Goal: Find specific page/section: Find specific page/section

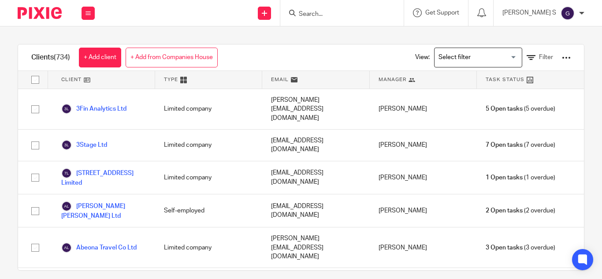
click at [361, 18] on input "Search" at bounding box center [337, 15] width 79 height 8
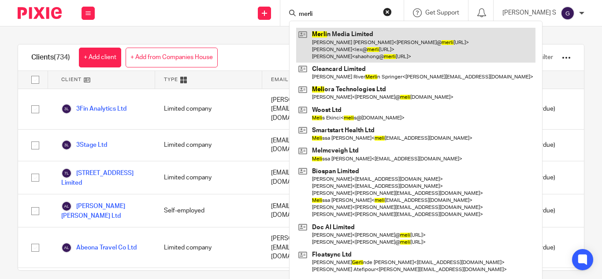
type input "merli"
click at [439, 46] on link at bounding box center [415, 45] width 239 height 35
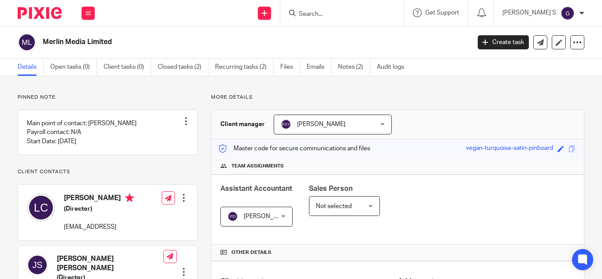
scroll to position [291, 0]
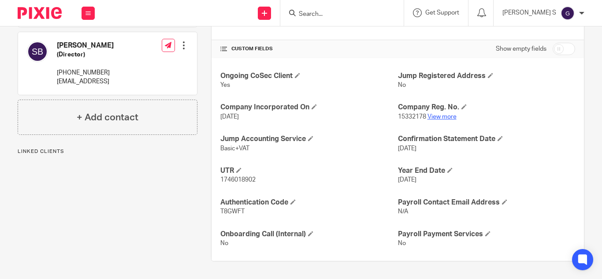
click at [443, 117] on link "View more" at bounding box center [441, 117] width 29 height 6
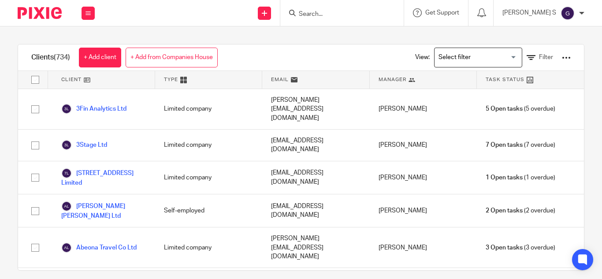
click at [341, 13] on input "Search" at bounding box center [337, 15] width 79 height 8
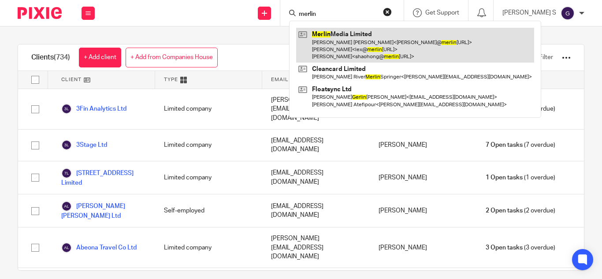
type input "merlin"
click at [380, 50] on link at bounding box center [415, 45] width 238 height 35
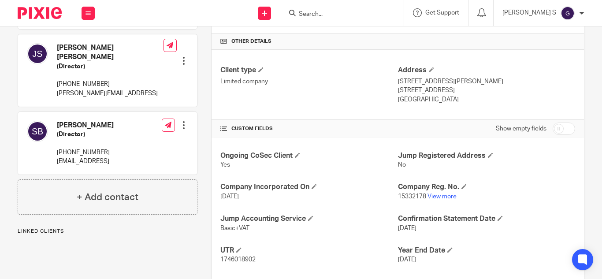
scroll to position [220, 0]
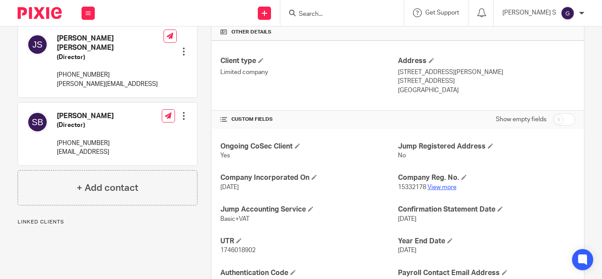
click at [435, 189] on link "View more" at bounding box center [441, 187] width 29 height 6
